Goal: Answer question/provide support

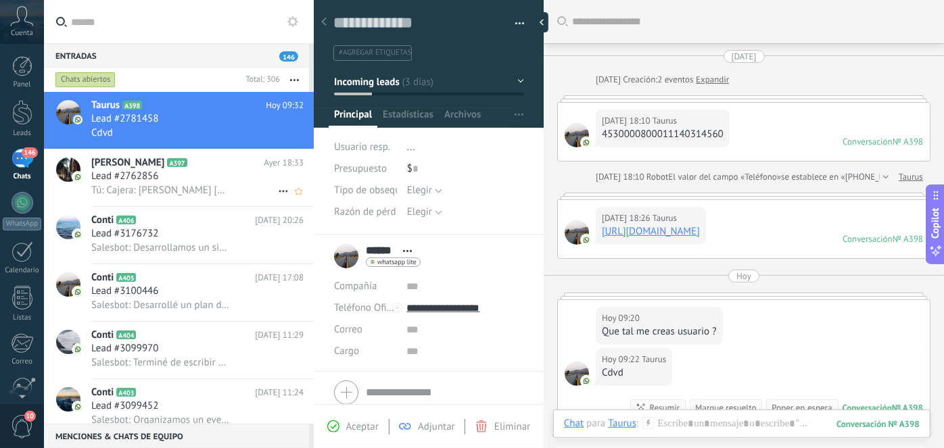
click at [191, 166] on icon at bounding box center [198, 163] width 14 height 14
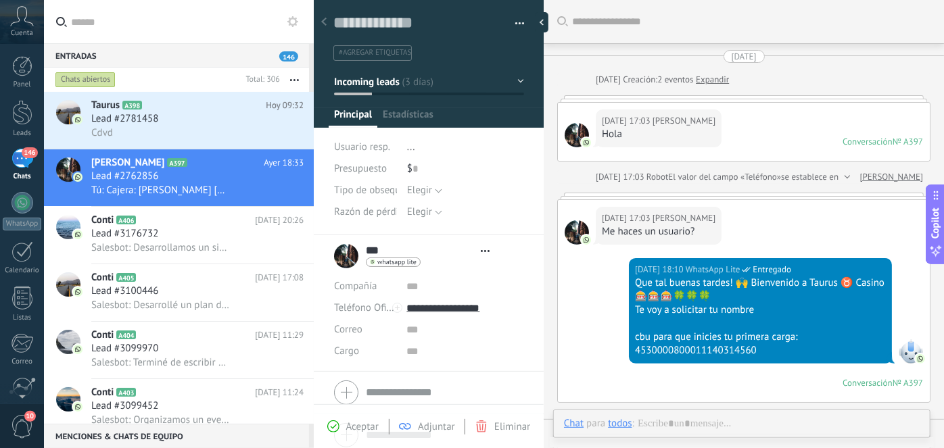
type textarea "**********"
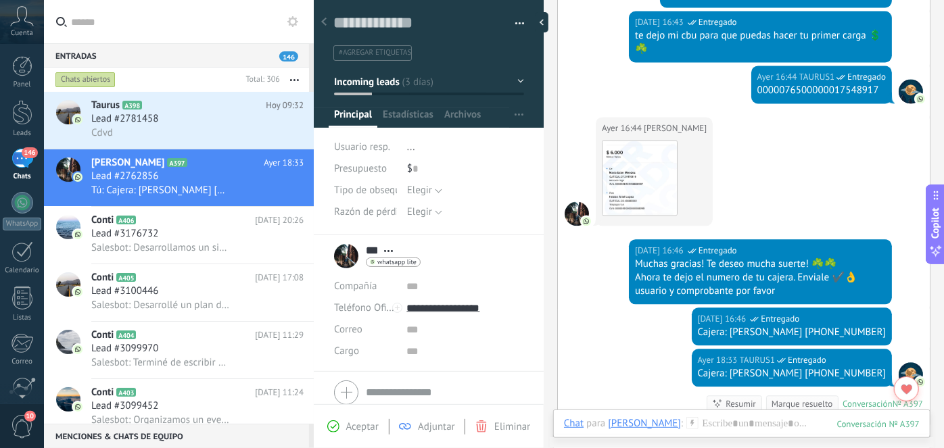
scroll to position [1354, 0]
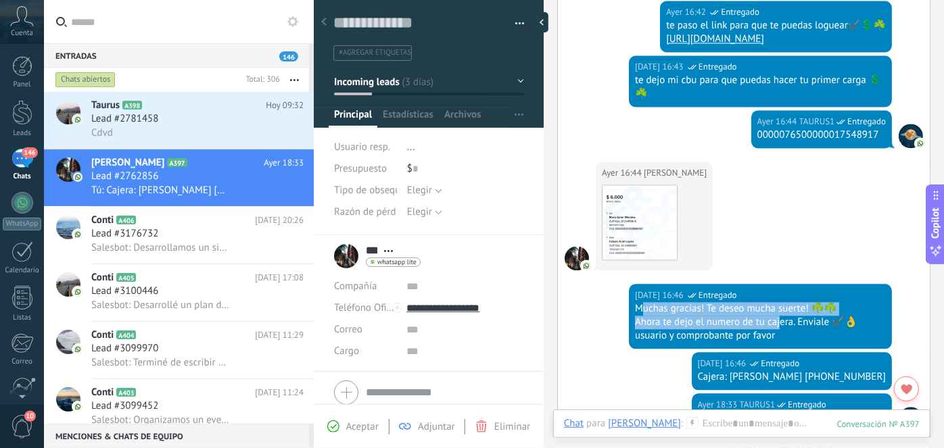
drag, startPoint x: 638, startPoint y: 356, endPoint x: 780, endPoint y: 373, distance: 143.7
click at [780, 343] on div "Muchas gracias! Te deseo mucha suerte! ☘️☘️ Ahora te dejo el numero de tu cajer…" at bounding box center [760, 322] width 251 height 41
drag, startPoint x: 772, startPoint y: 373, endPoint x: 743, endPoint y: 374, distance: 29.8
click at [772, 343] on div "Ahora te dejo el numero de tu cajera. Enviale ✔️👌 usuario y comprobante por fav…" at bounding box center [760, 329] width 251 height 27
click at [721, 343] on div "Ahora te dejo el numero de tu cajera. Enviale ✔️👌 usuario y comprobante por fav…" at bounding box center [760, 329] width 251 height 27
